Goal: Task Accomplishment & Management: Manage account settings

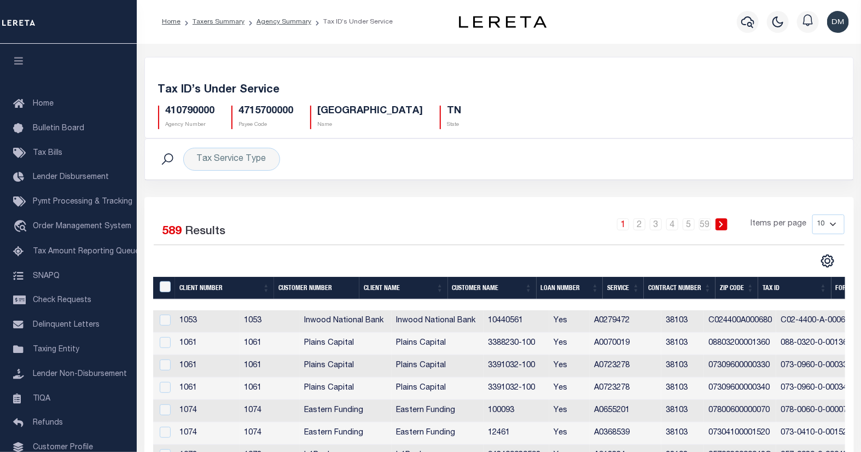
scroll to position [0, 149]
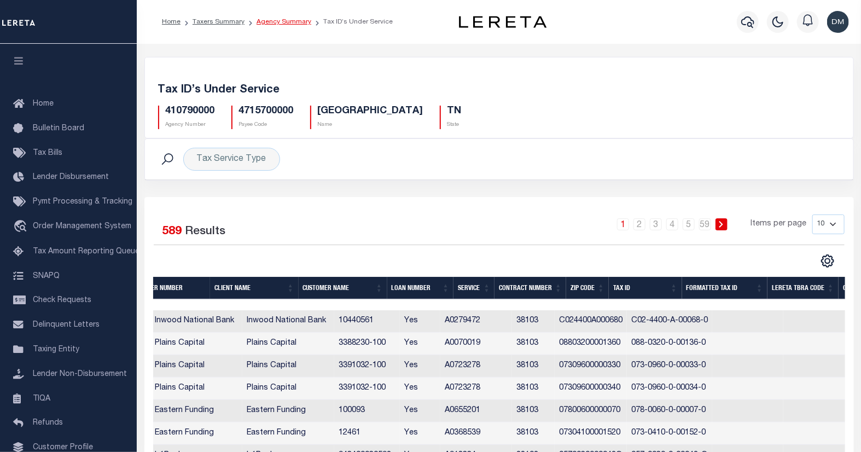
click at [277, 23] on link "Agency Summary" at bounding box center [283, 22] width 55 height 7
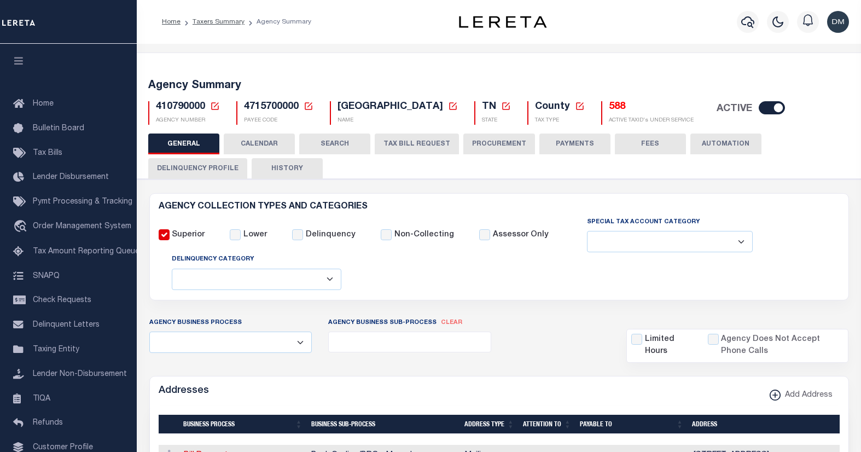
select select
click at [306, 109] on icon at bounding box center [309, 106] width 8 height 8
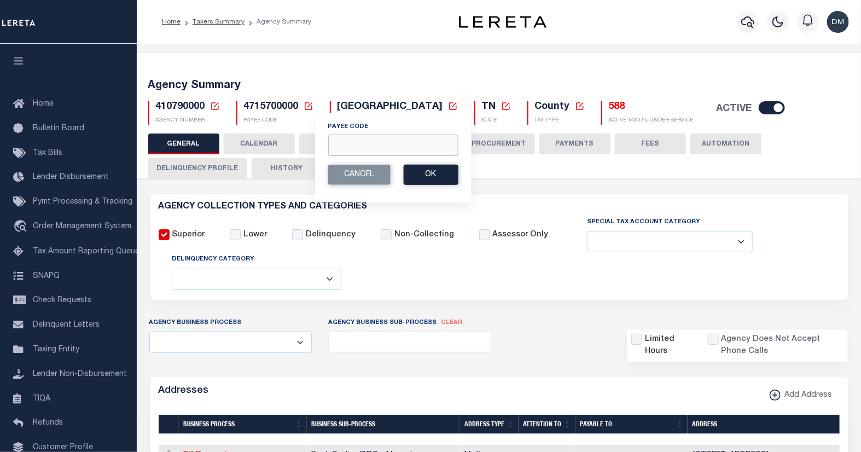
click at [363, 146] on input "Payee Code" at bounding box center [393, 145] width 130 height 21
click at [214, 109] on icon at bounding box center [215, 106] width 8 height 8
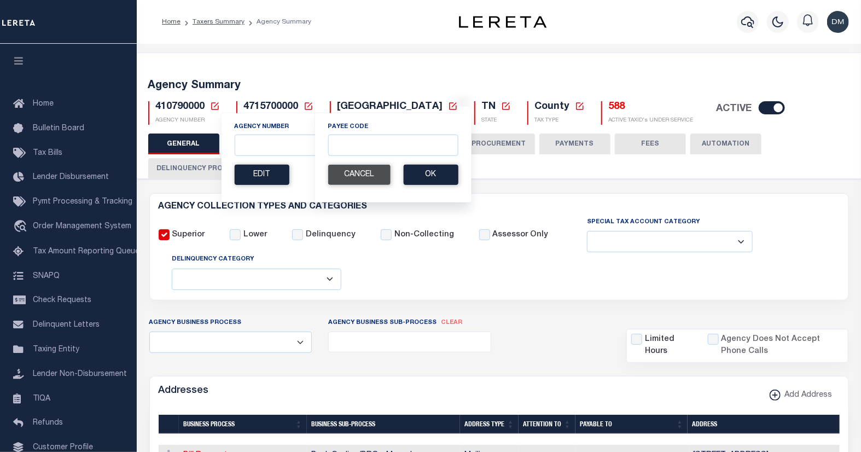
click at [364, 173] on button "Cancel" at bounding box center [359, 175] width 62 height 20
click at [316, 147] on input "Agency Number" at bounding box center [344, 145] width 220 height 21
click at [317, 147] on input "Agency Number" at bounding box center [344, 145] width 220 height 21
type input "421200000"
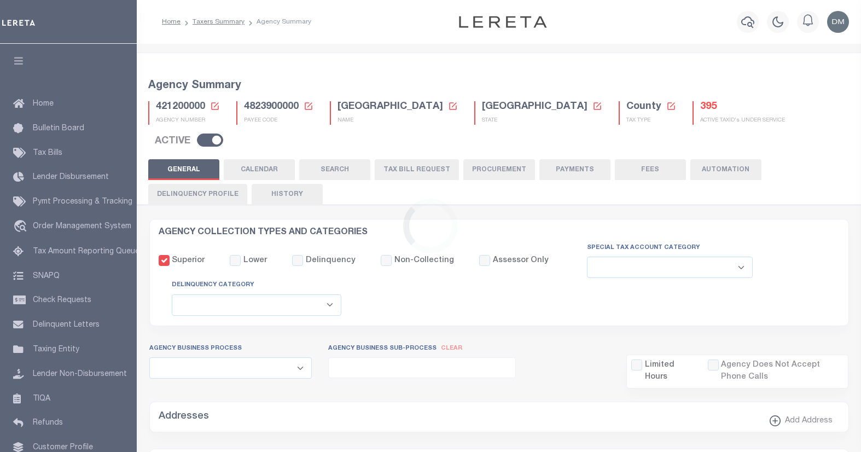
select select
